Goal: Information Seeking & Learning: Learn about a topic

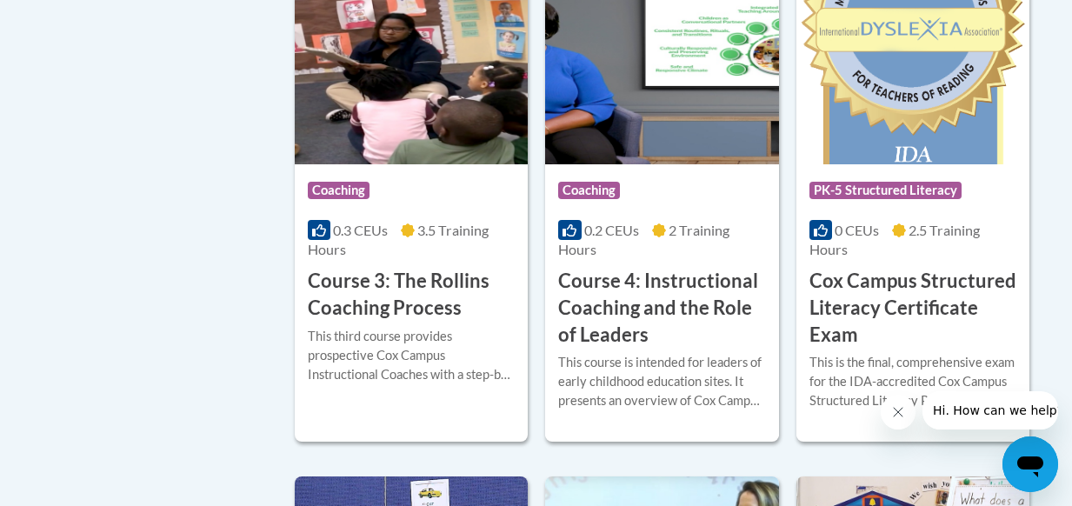
scroll to position [1565, 0]
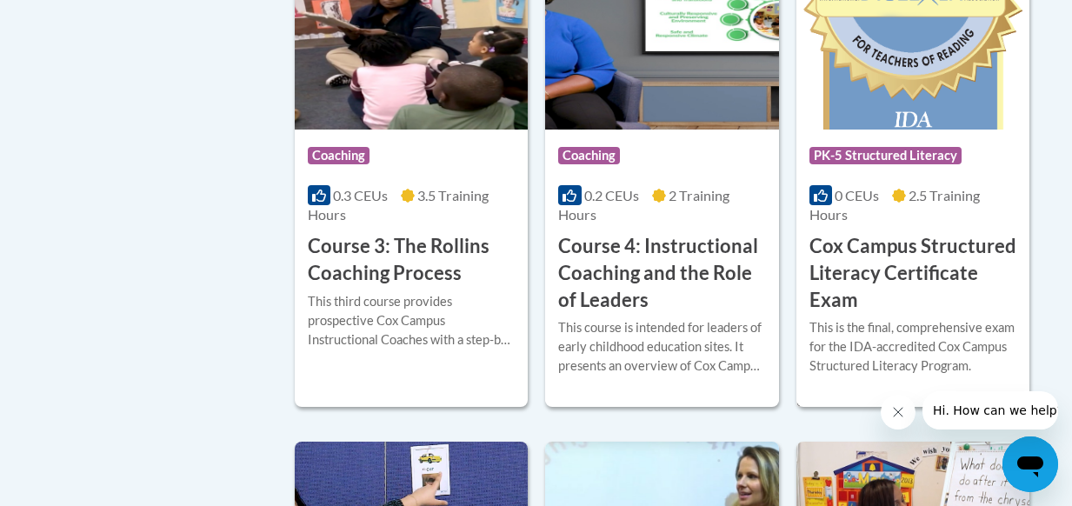
click at [836, 274] on h3 "Cox Campus Structured Literacy Certificate Exam" at bounding box center [912, 273] width 207 height 80
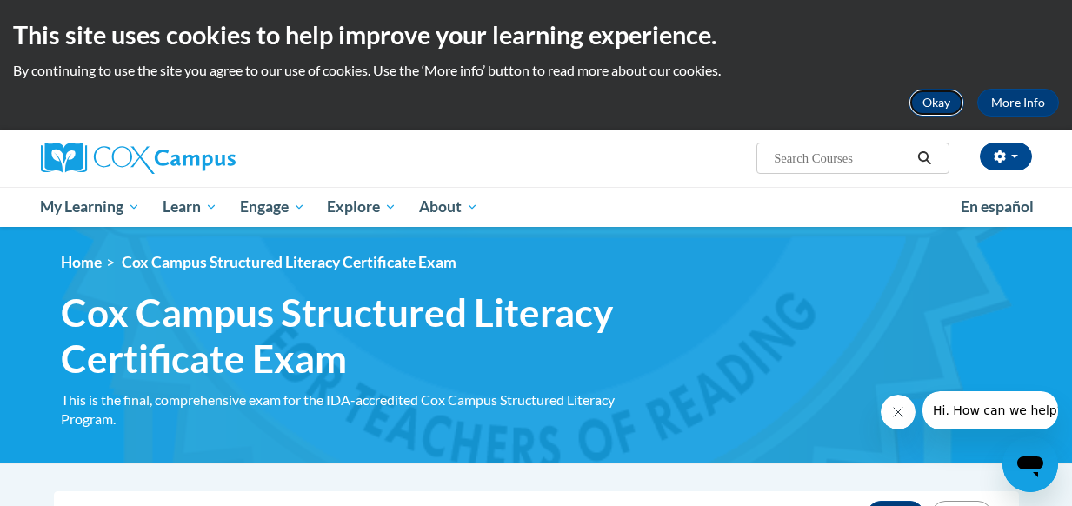
click at [949, 97] on button "Okay" at bounding box center [937, 103] width 56 height 28
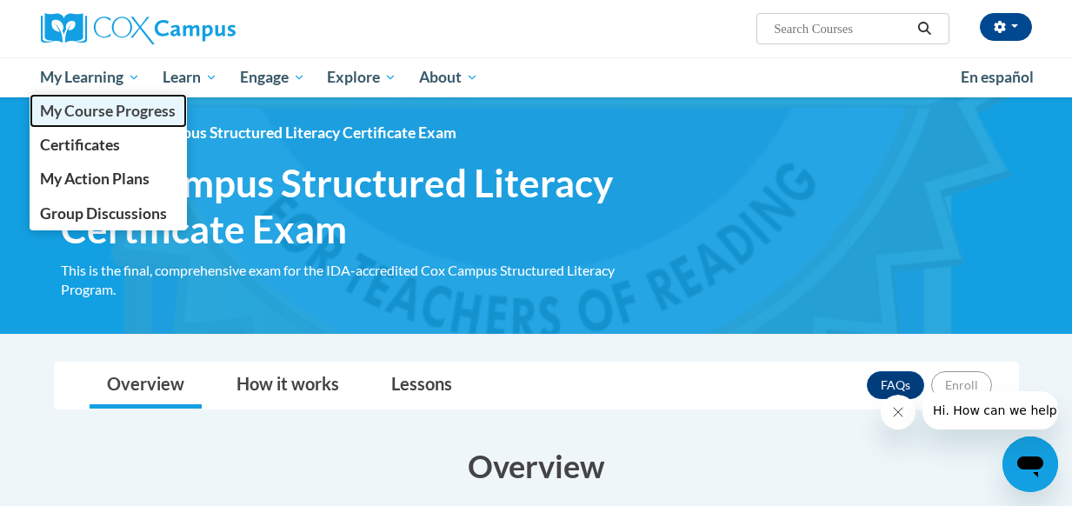
click at [132, 105] on span "My Course Progress" at bounding box center [108, 111] width 136 height 18
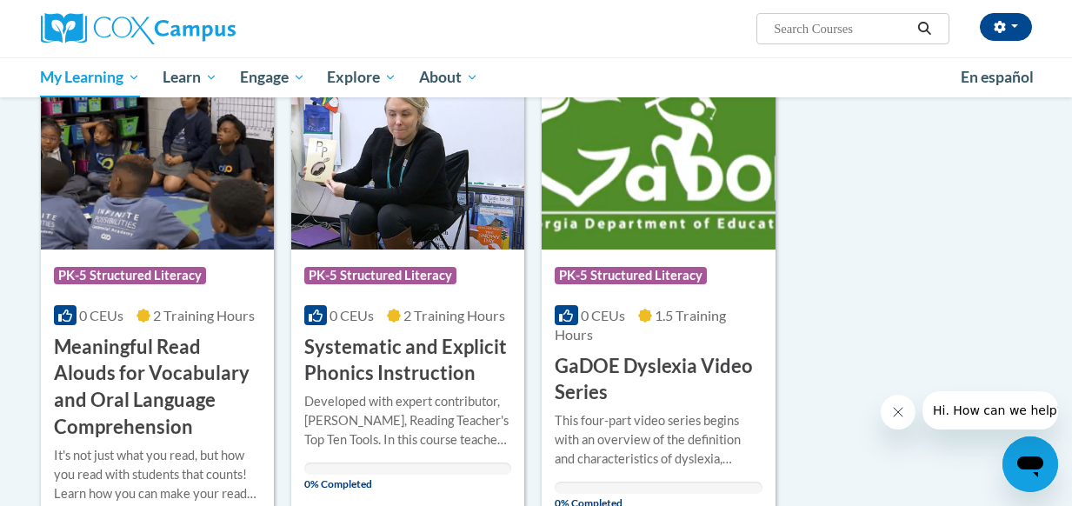
scroll to position [1217, 0]
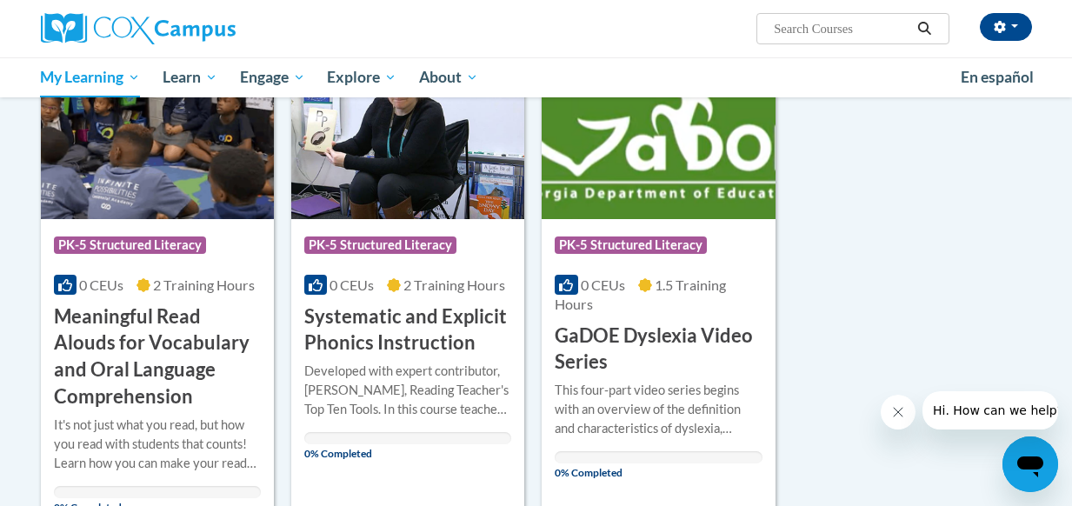
click at [430, 322] on h3 "Systematic and Explicit Phonics Instruction" at bounding box center [407, 330] width 207 height 54
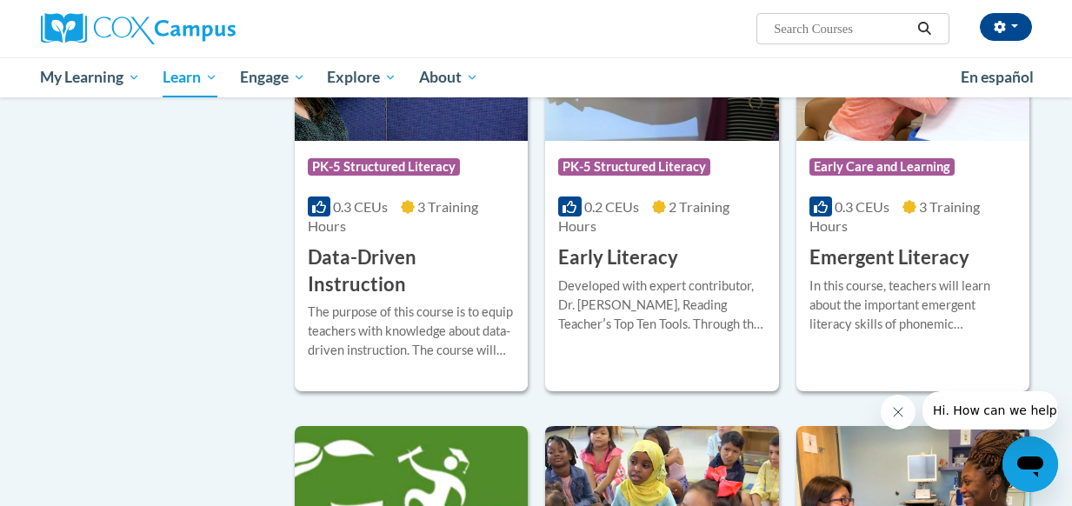
scroll to position [1913, 0]
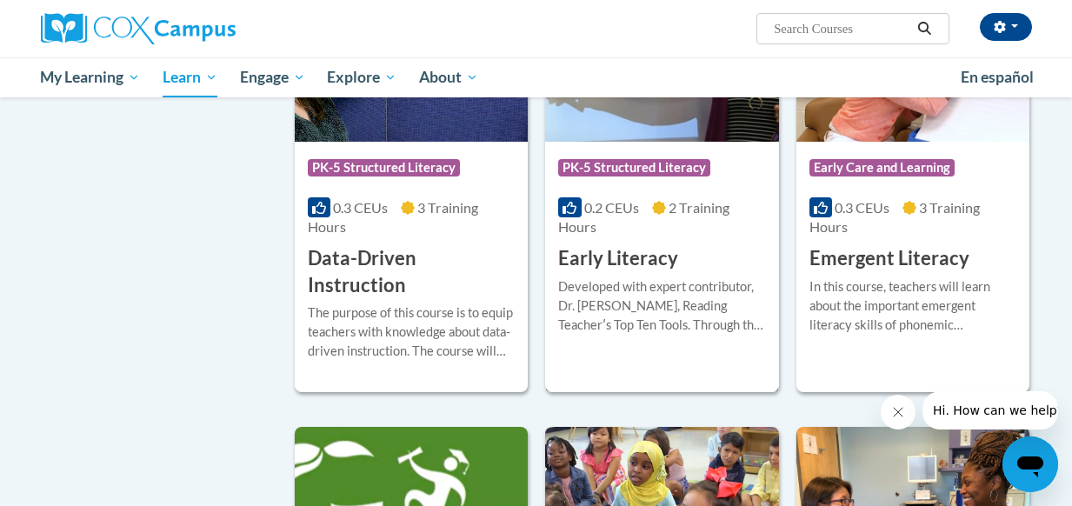
click at [639, 256] on h3 "Early Literacy" at bounding box center [618, 258] width 120 height 27
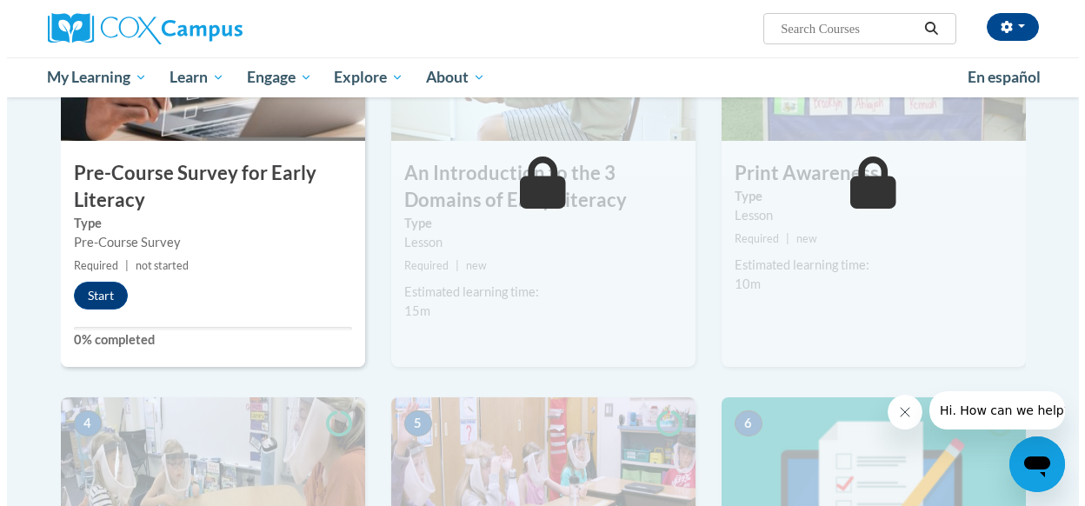
scroll to position [522, 0]
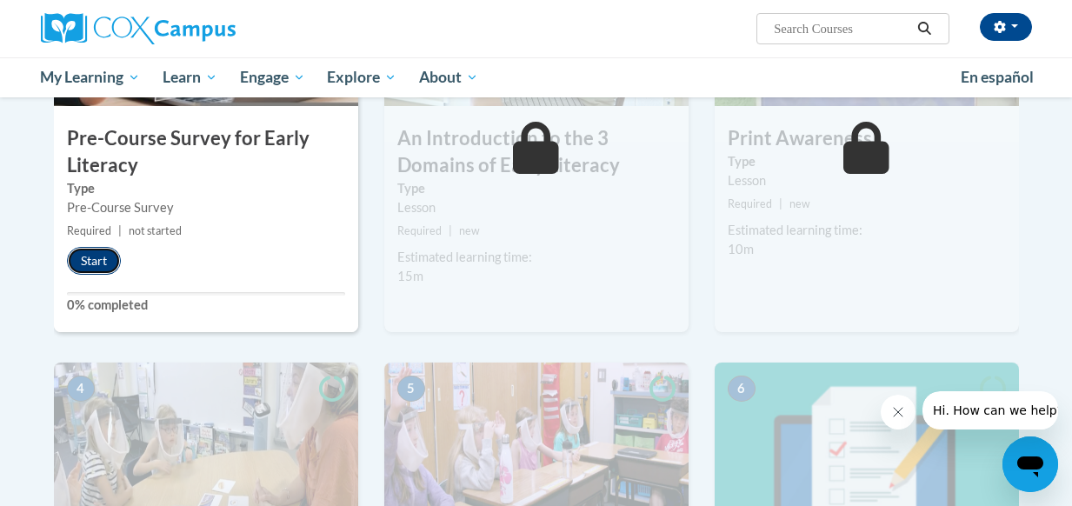
click at [93, 260] on button "Start" at bounding box center [94, 261] width 54 height 28
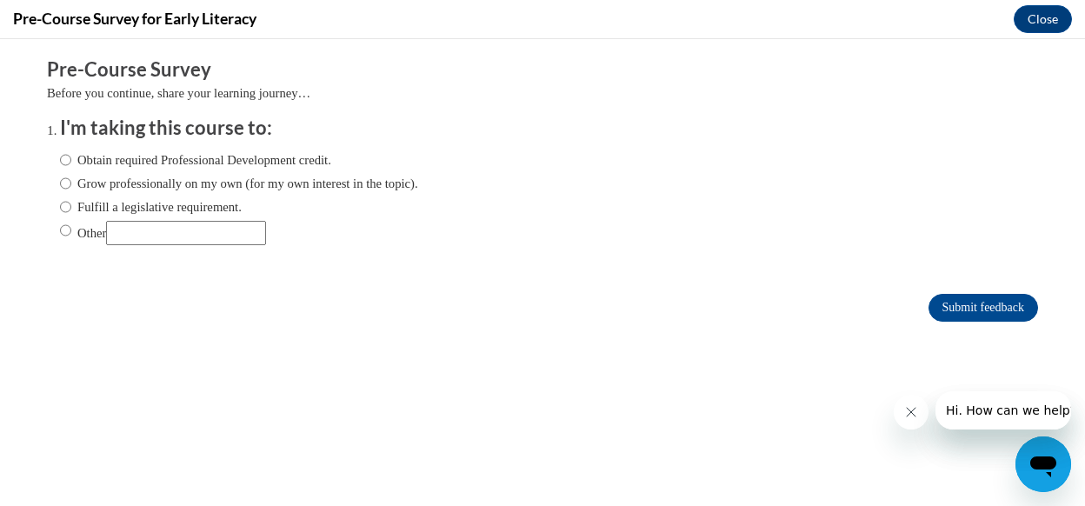
scroll to position [0, 0]
click at [60, 204] on input "Fulfill a legislative requirement." at bounding box center [65, 206] width 11 height 19
radio input "true"
click at [942, 302] on input "Submit feedback" at bounding box center [984, 308] width 110 height 28
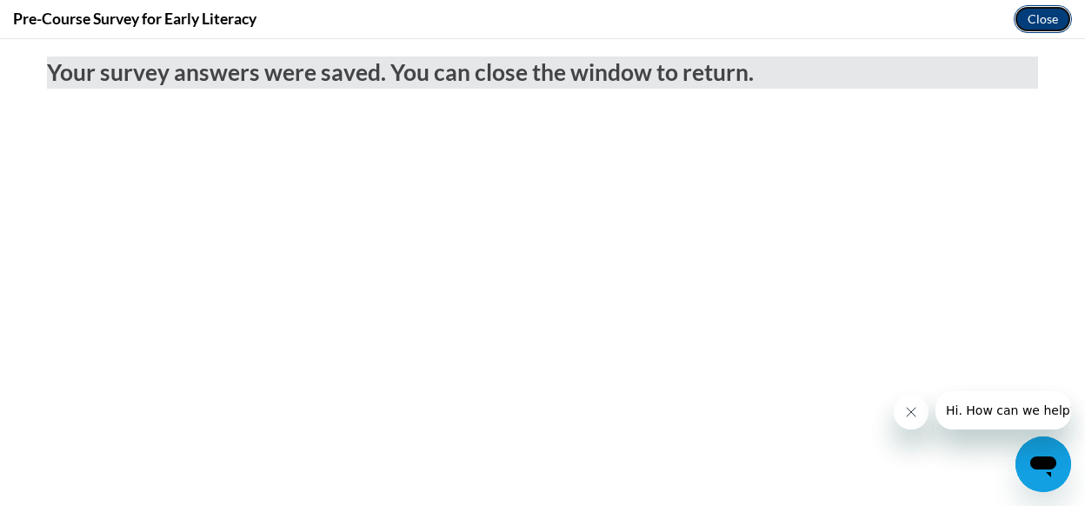
click at [1042, 17] on button "Close" at bounding box center [1043, 19] width 58 height 28
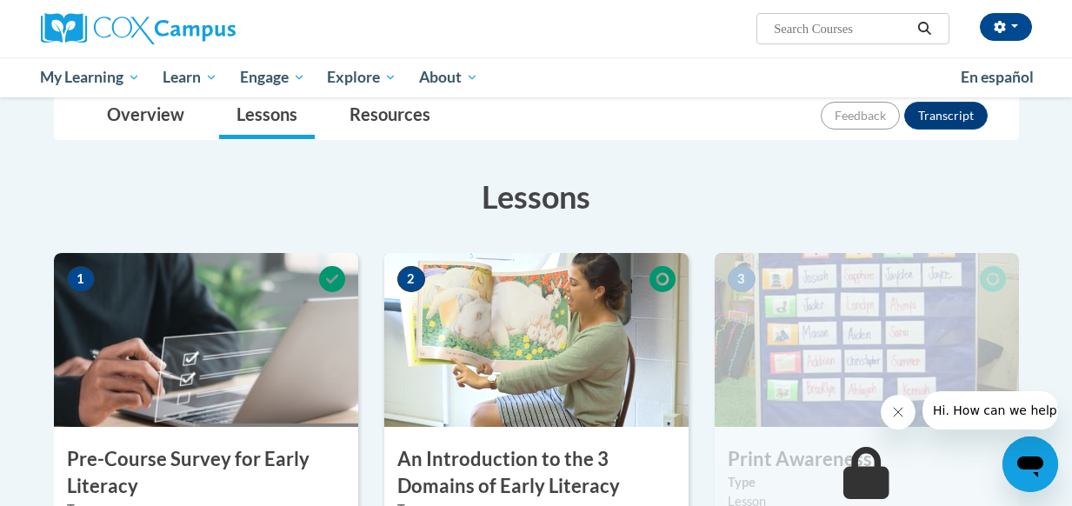
scroll to position [174, 0]
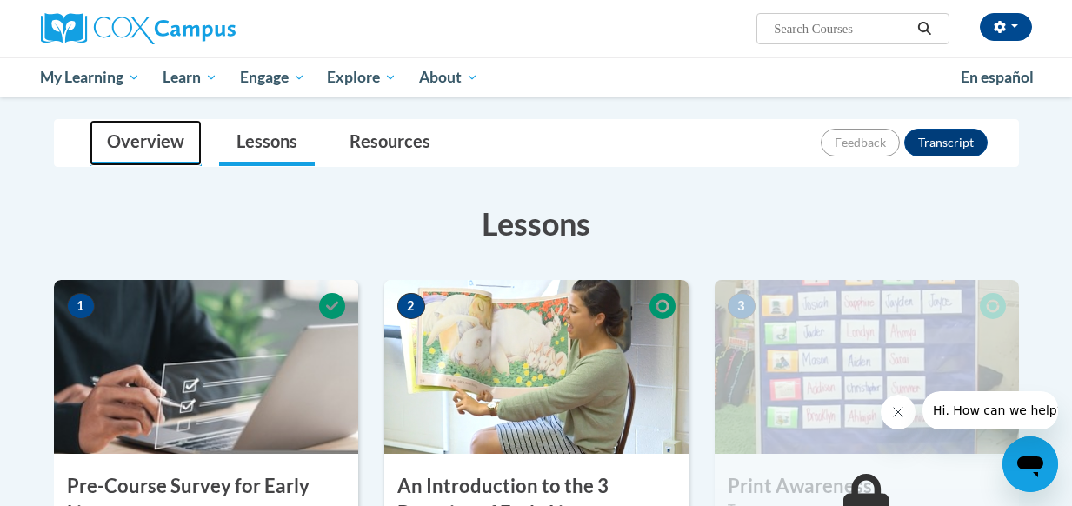
click at [141, 139] on link "Overview" at bounding box center [146, 143] width 112 height 46
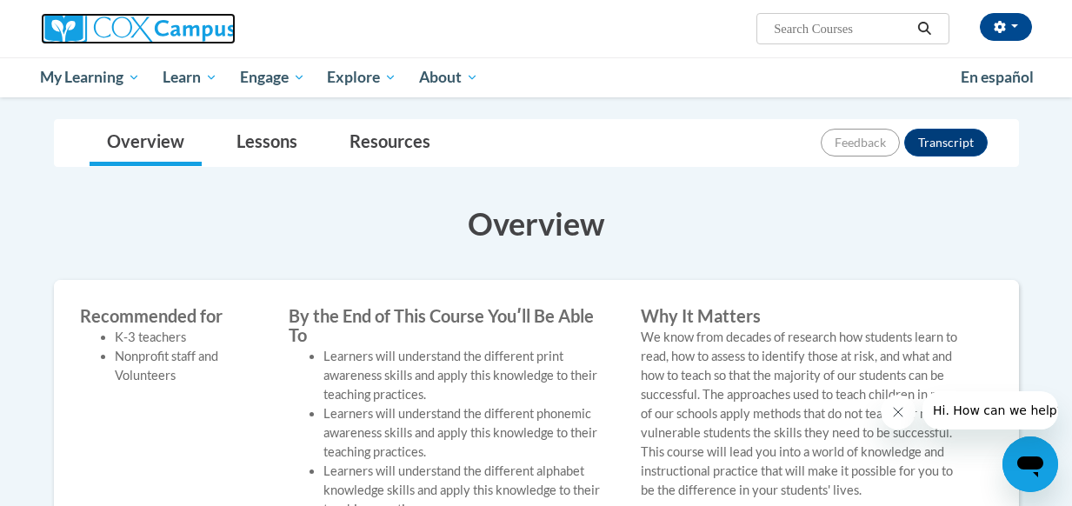
click at [192, 17] on img at bounding box center [138, 28] width 195 height 31
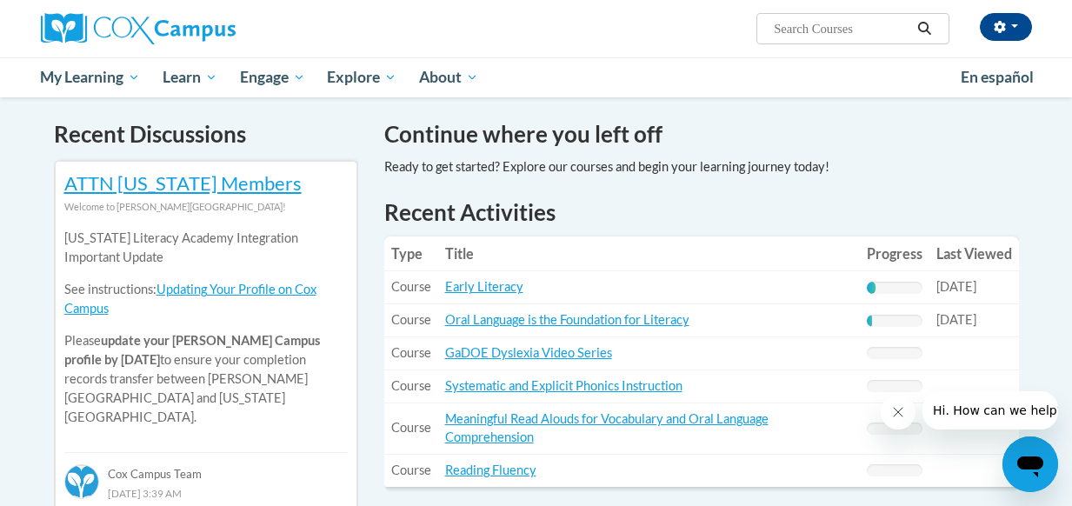
scroll to position [609, 0]
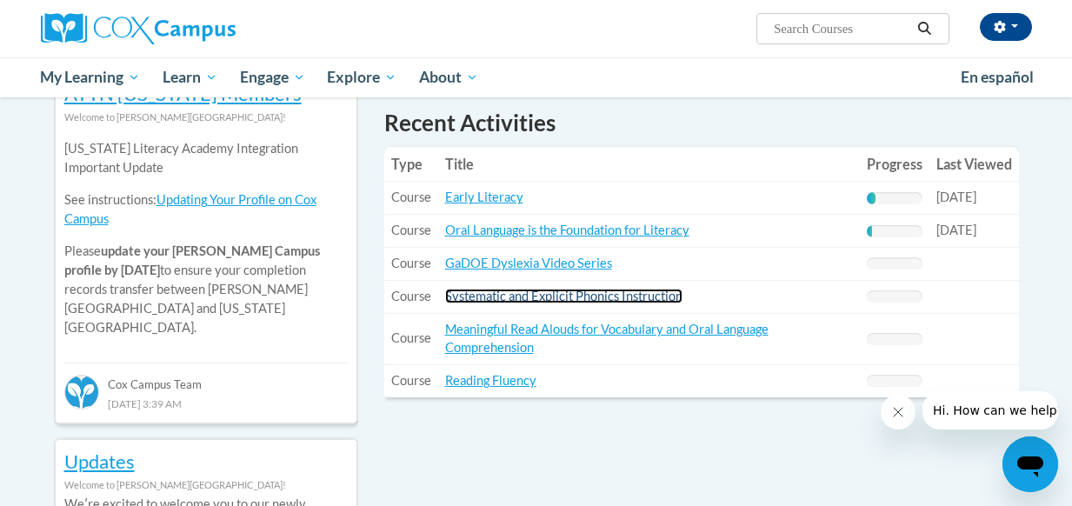
click at [553, 296] on link "Systematic and Explicit Phonics Instruction" at bounding box center [563, 296] width 237 height 15
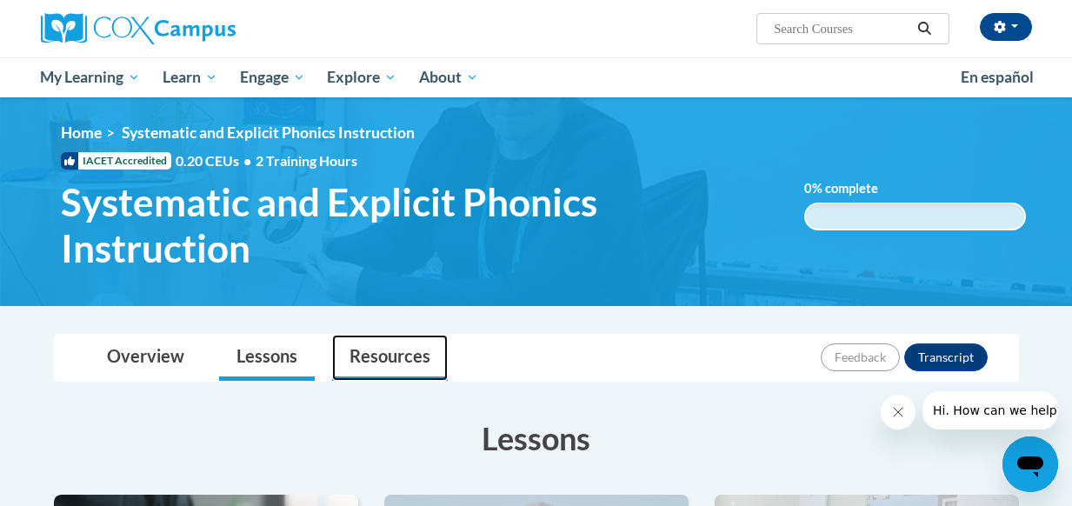
click at [384, 346] on link "Resources" at bounding box center [390, 358] width 116 height 46
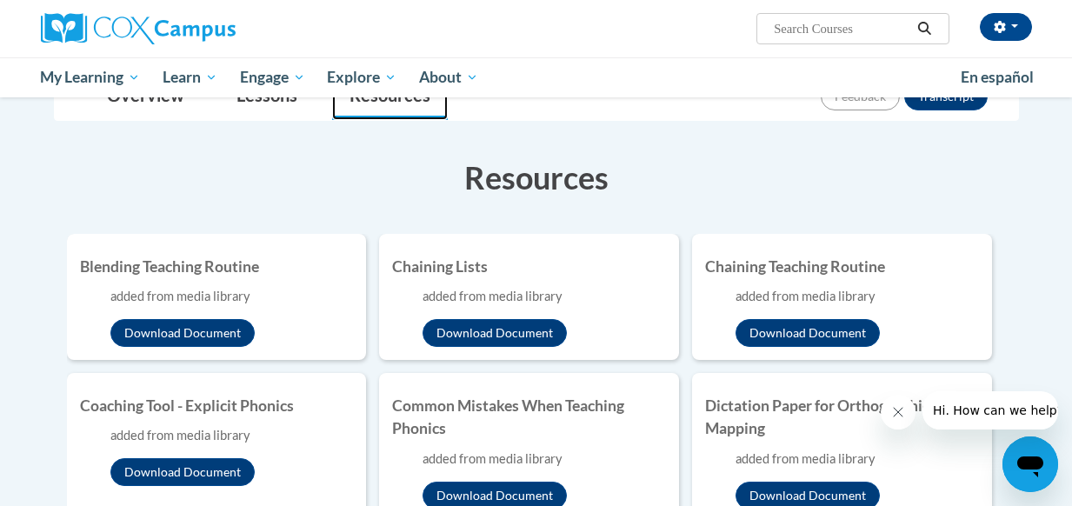
scroll to position [348, 0]
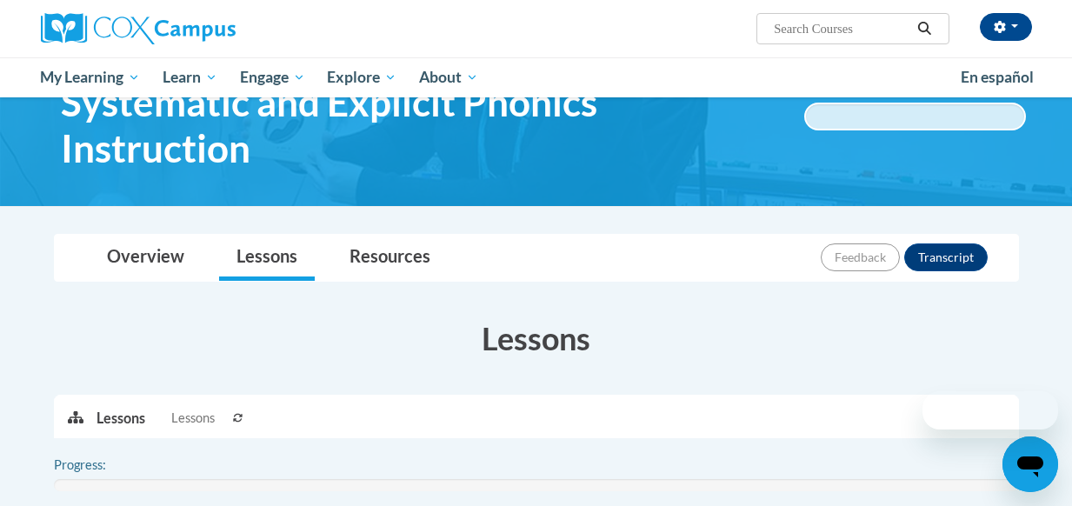
scroll to position [174, 0]
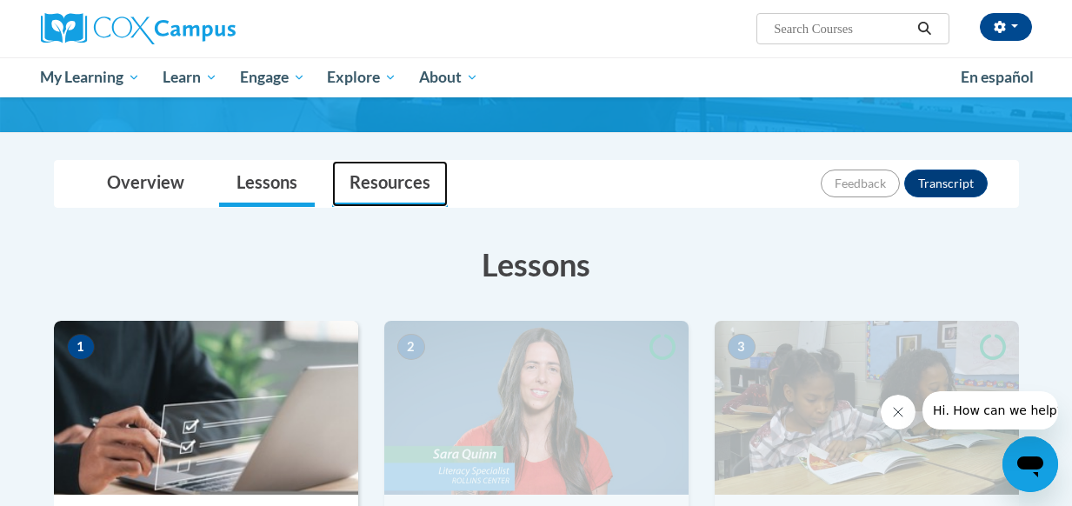
click at [390, 180] on link "Resources" at bounding box center [390, 184] width 116 height 46
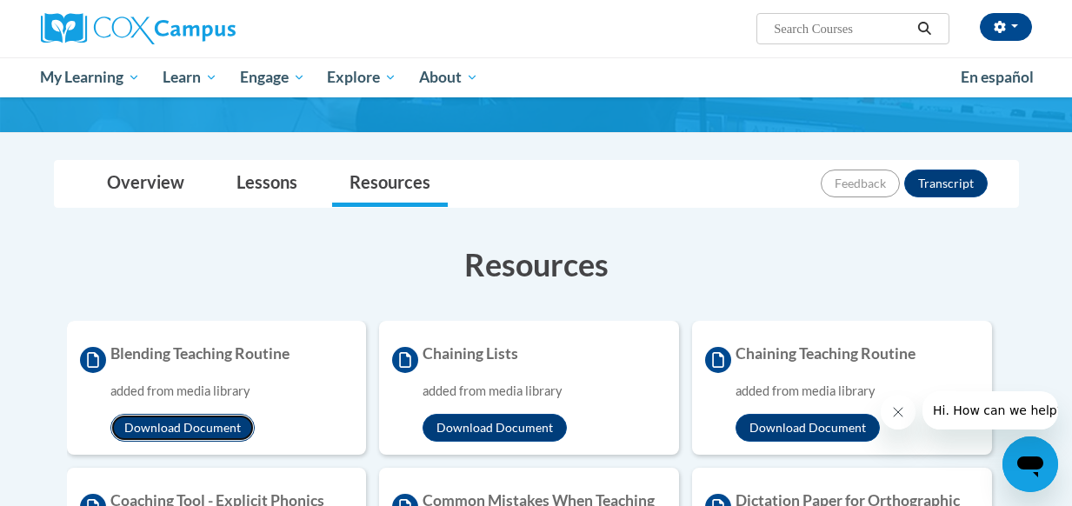
click at [162, 420] on button "Download Document" at bounding box center [182, 428] width 144 height 28
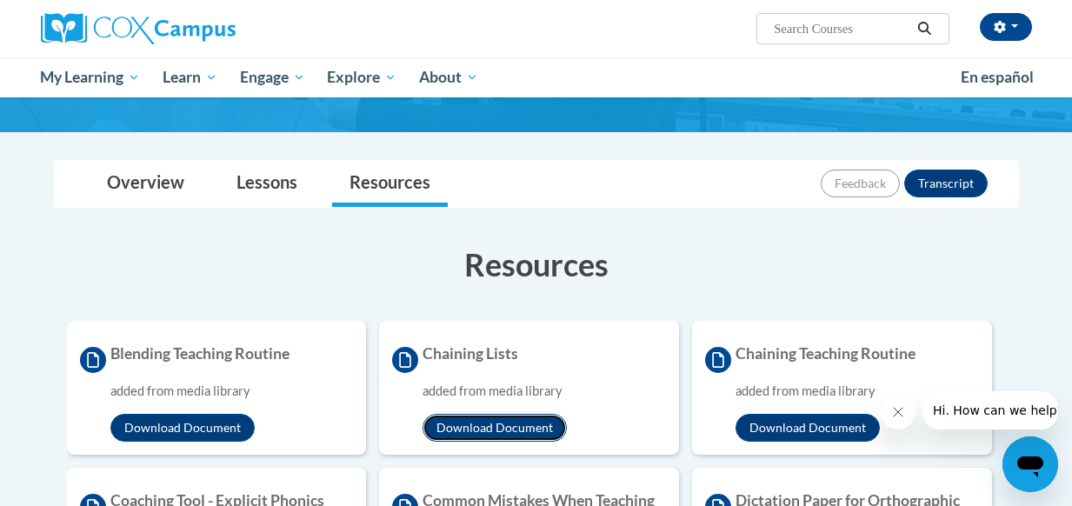
click at [499, 428] on button "Download Document" at bounding box center [495, 428] width 144 height 28
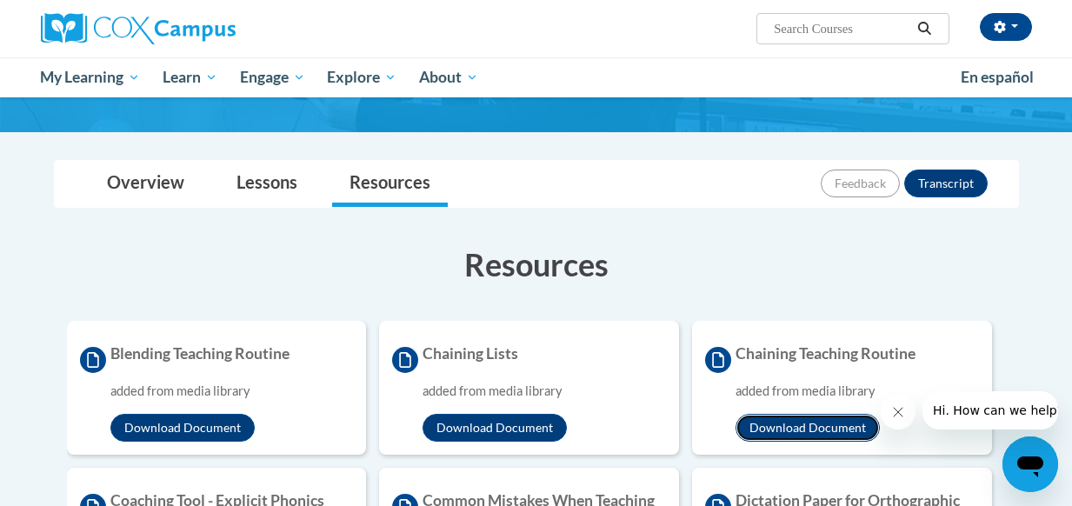
click at [804, 427] on button "Download Document" at bounding box center [808, 428] width 144 height 28
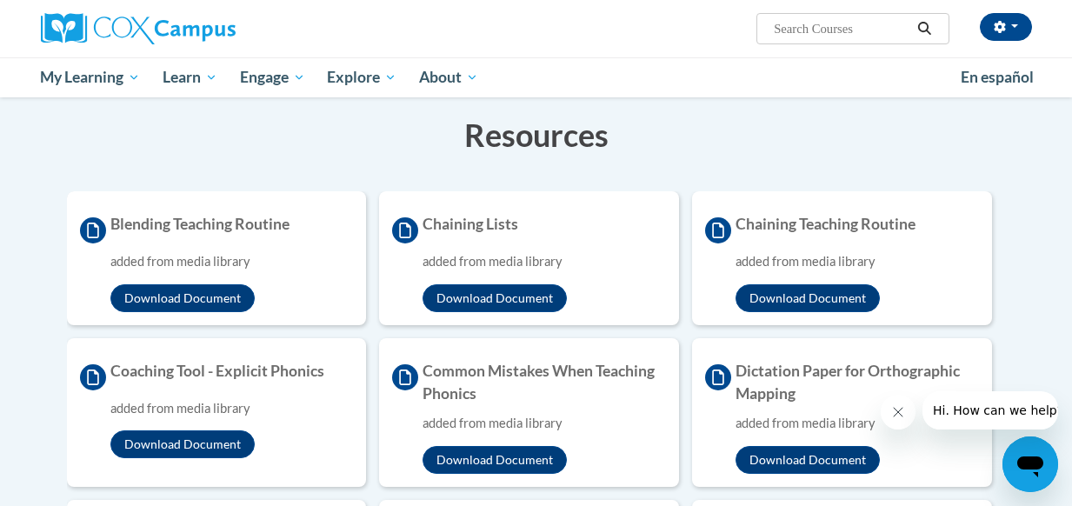
scroll to position [348, 0]
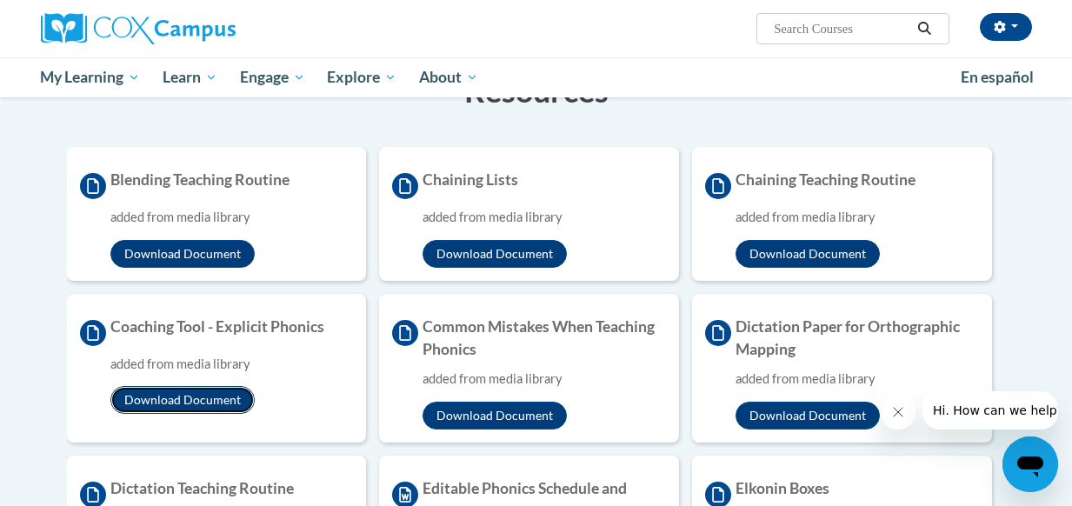
click at [162, 395] on button "Download Document" at bounding box center [182, 400] width 144 height 28
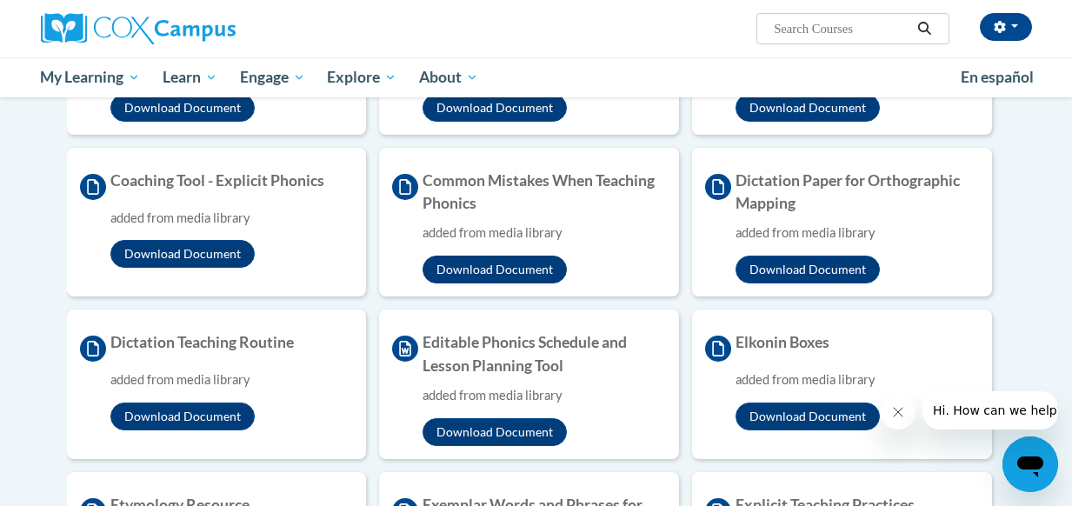
scroll to position [522, 0]
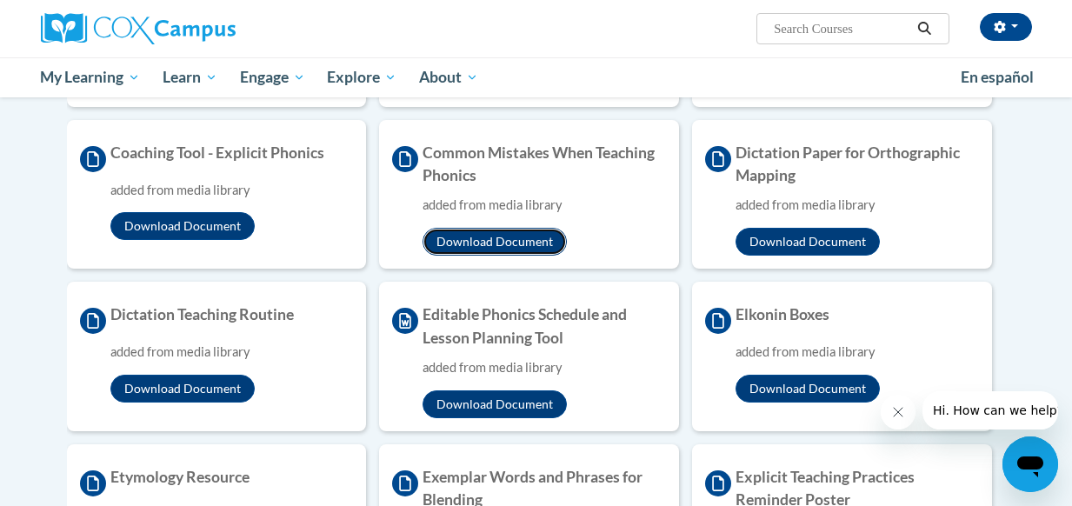
click at [455, 234] on button "Download Document" at bounding box center [495, 242] width 144 height 28
click at [782, 238] on button "Download Document" at bounding box center [808, 242] width 144 height 28
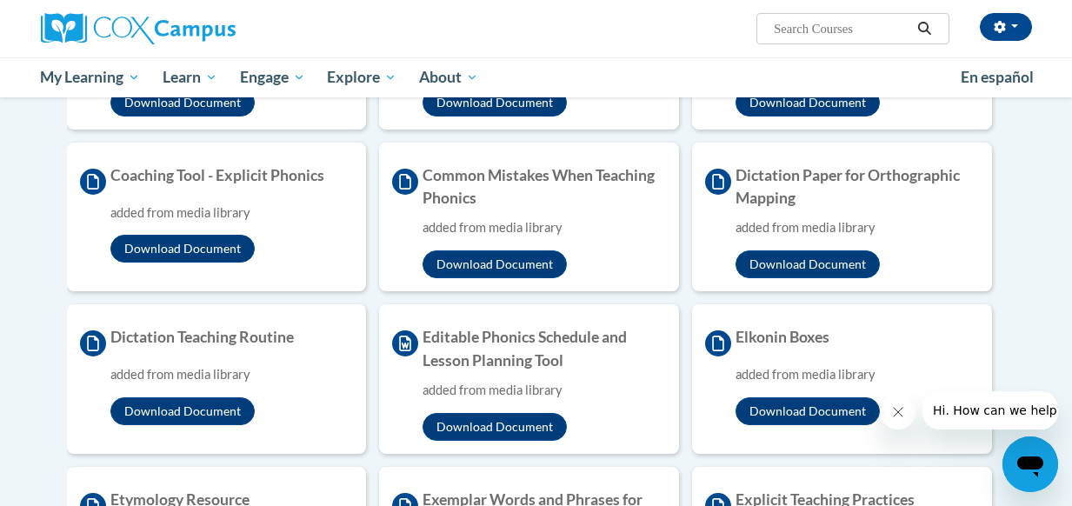
scroll to position [529, 0]
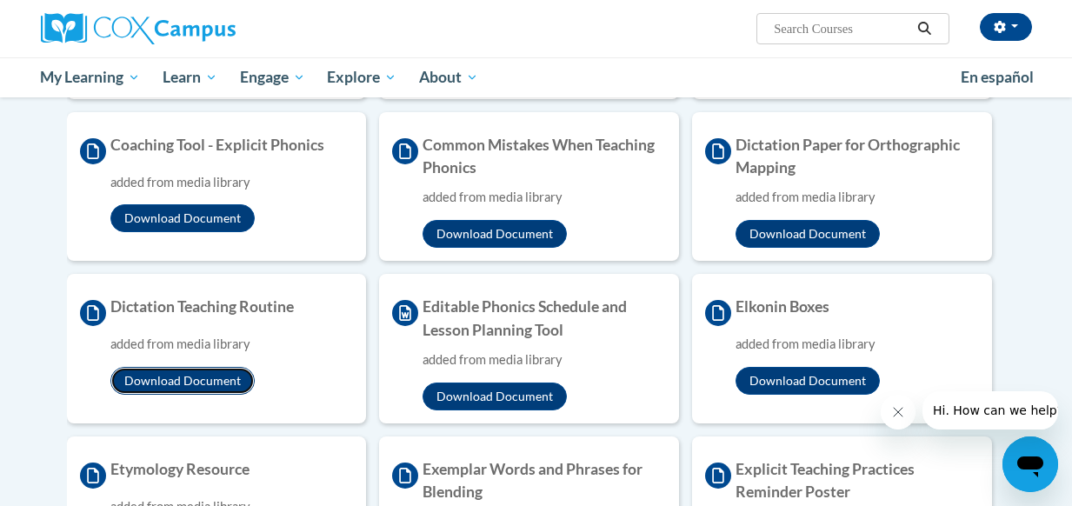
click at [177, 383] on button "Download Document" at bounding box center [182, 381] width 144 height 28
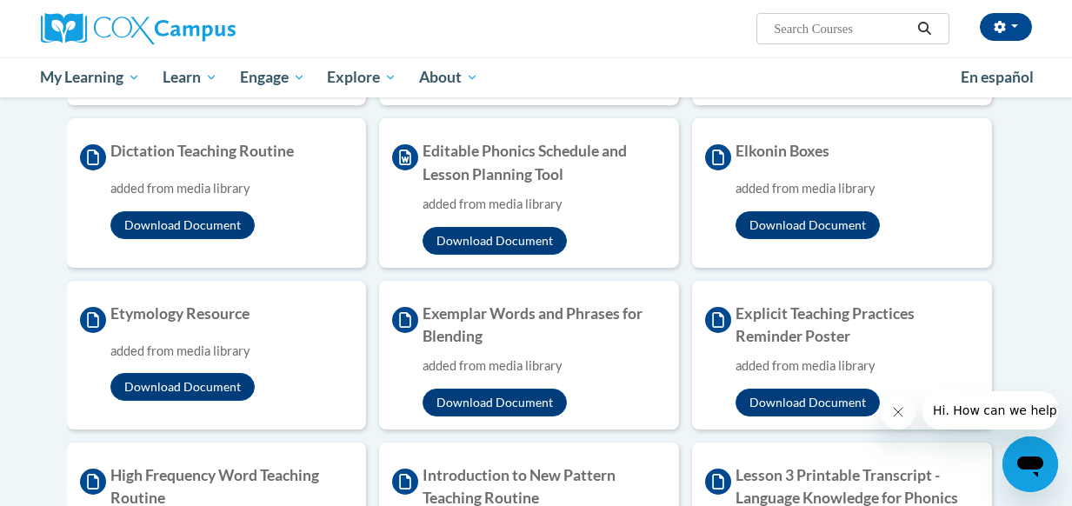
scroll to position [703, 0]
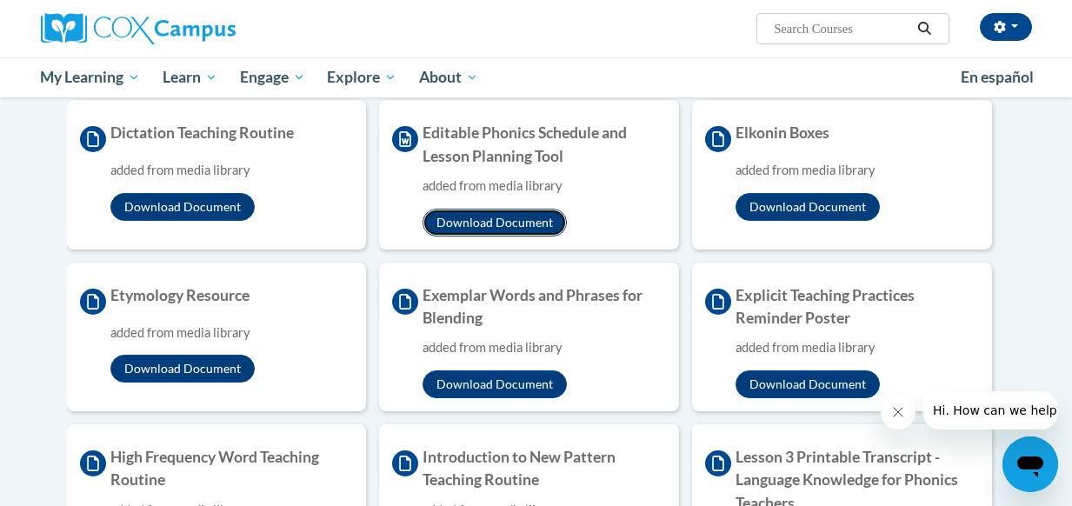
click at [483, 217] on button "Download Document" at bounding box center [495, 223] width 144 height 28
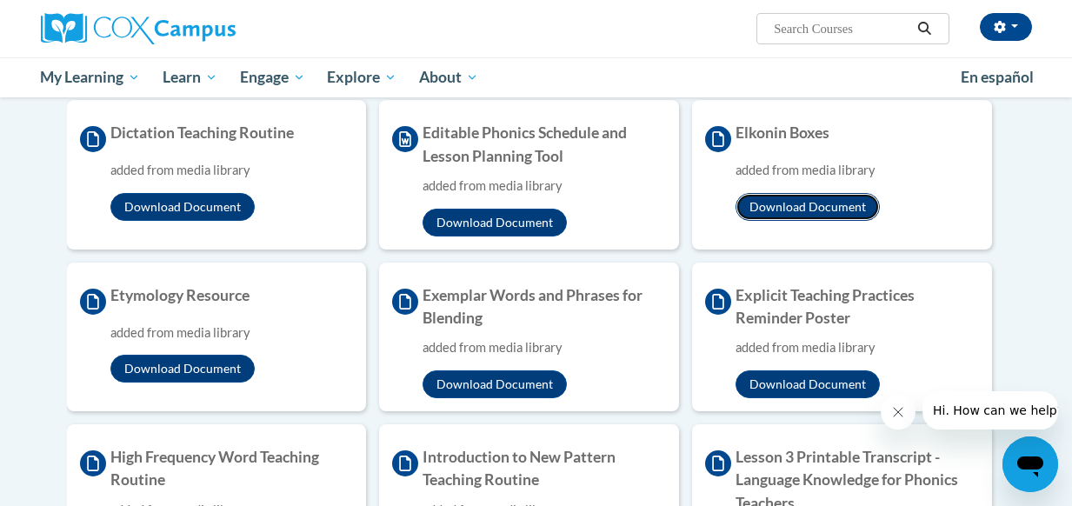
click at [798, 209] on button "Download Document" at bounding box center [808, 207] width 144 height 28
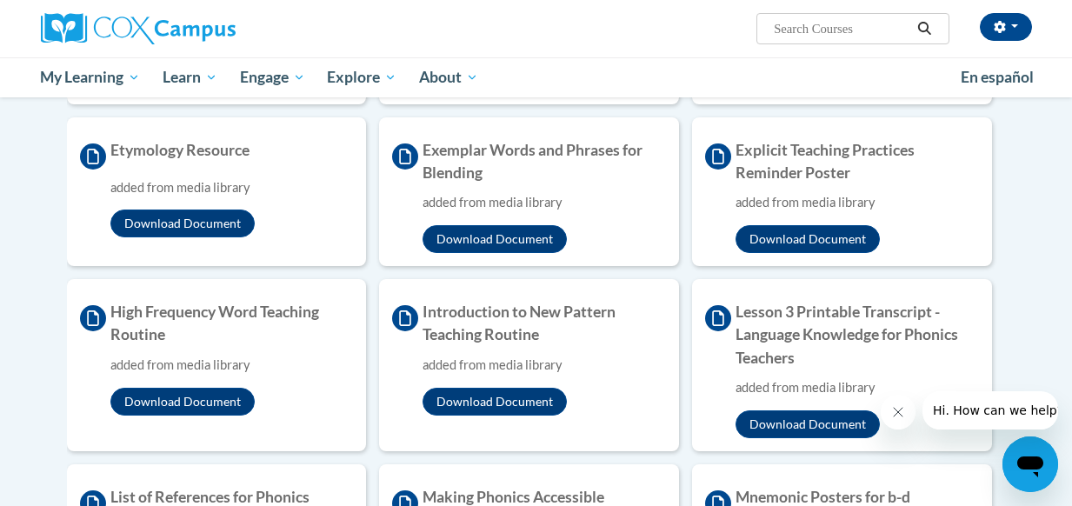
scroll to position [877, 0]
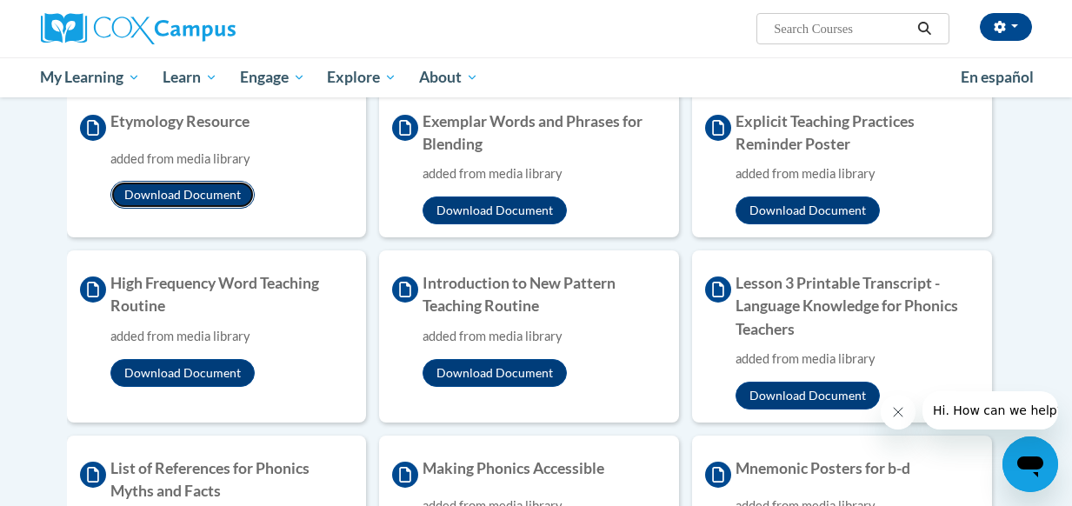
click at [166, 197] on button "Download Document" at bounding box center [182, 195] width 144 height 28
